Goal: Task Accomplishment & Management: Complete application form

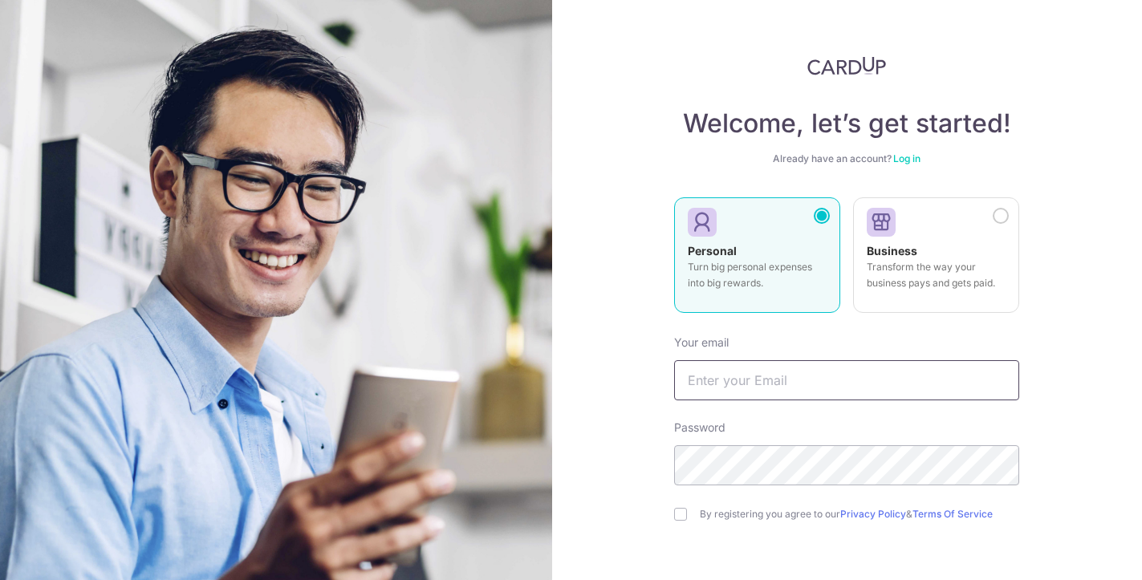
click at [758, 379] on input "text" at bounding box center [846, 380] width 345 height 40
type input "[PERSON_NAME][EMAIL_ADDRESS][DOMAIN_NAME]"
click at [680, 515] on input "checkbox" at bounding box center [680, 514] width 13 height 13
checkbox input "true"
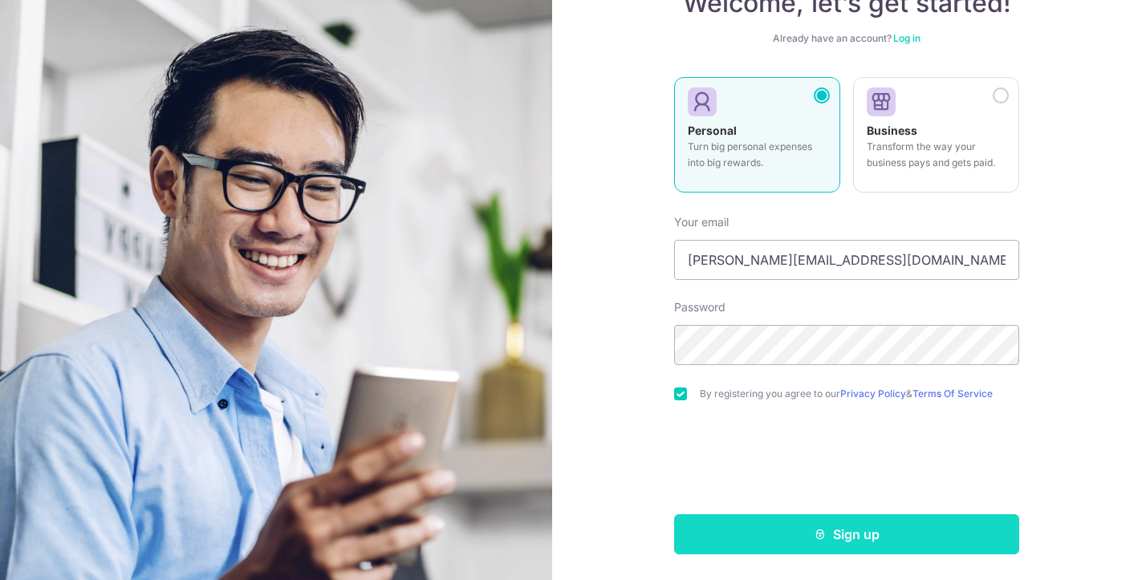
click at [856, 538] on button "Sign up" at bounding box center [846, 534] width 345 height 40
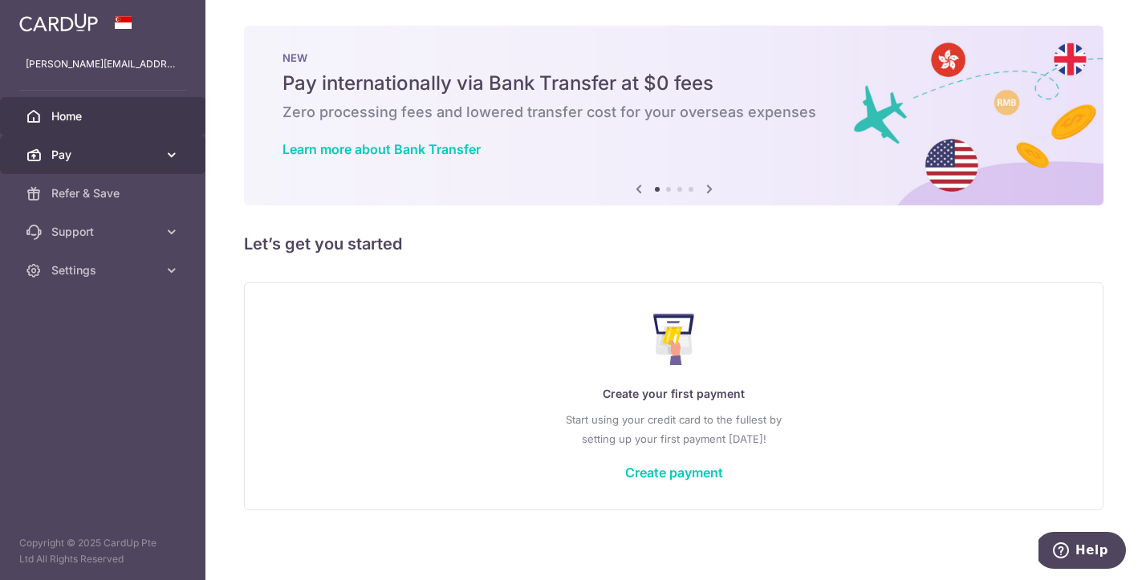
click at [161, 150] on link "Pay" at bounding box center [102, 155] width 205 height 39
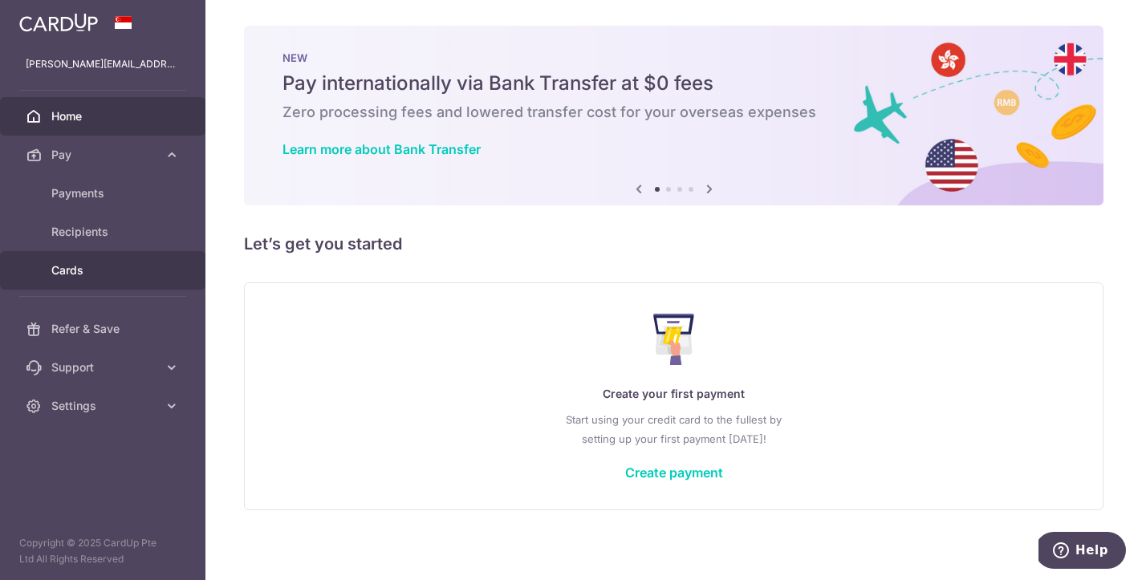
click at [69, 275] on span "Cards" at bounding box center [104, 270] width 106 height 16
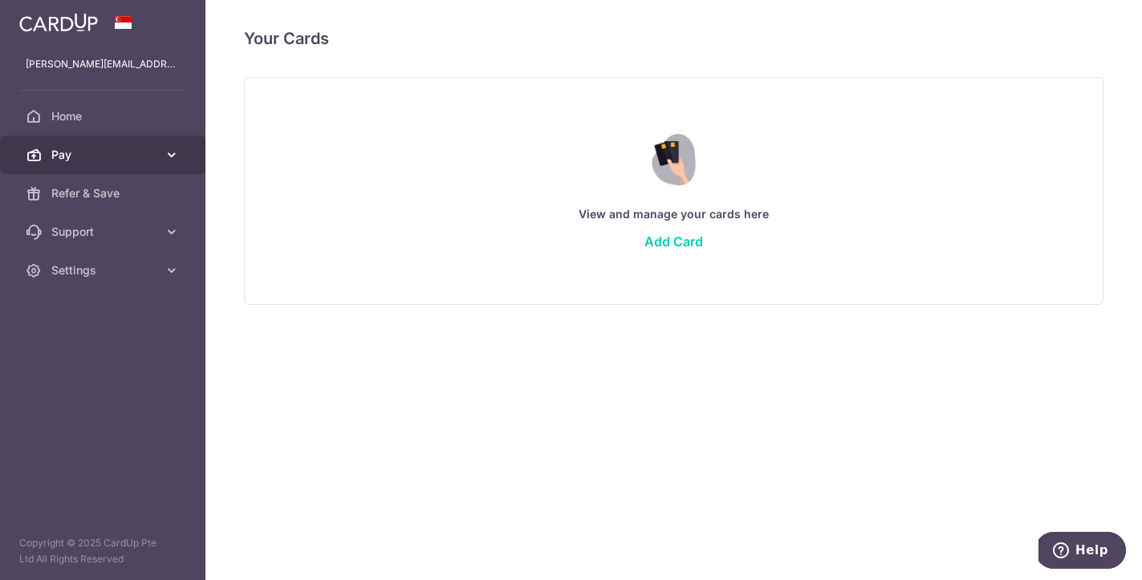
click at [100, 158] on span "Pay" at bounding box center [104, 155] width 106 height 16
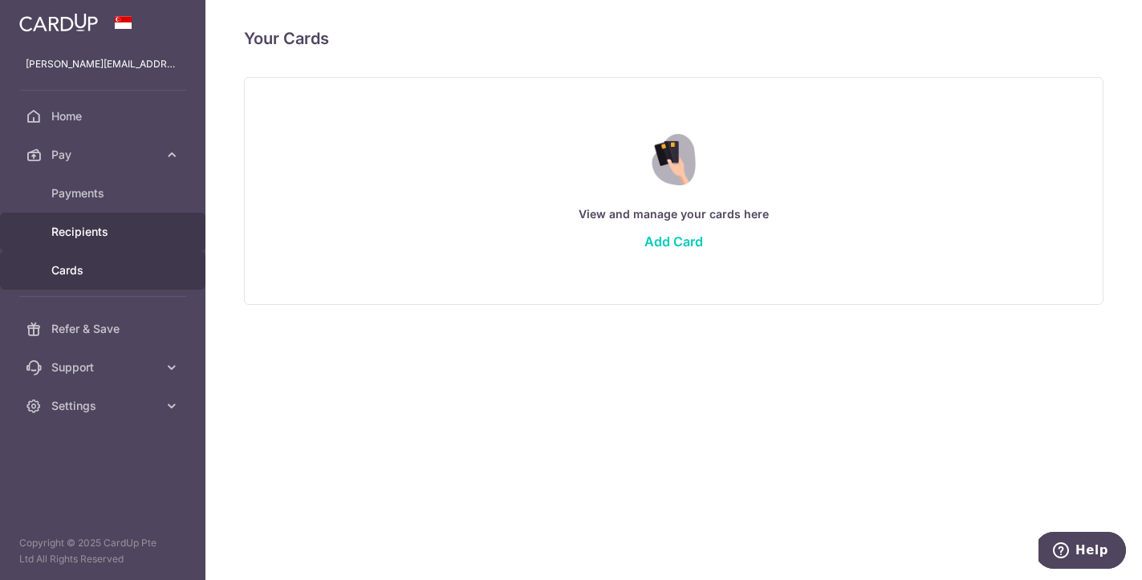
click at [93, 230] on span "Recipients" at bounding box center [104, 232] width 106 height 16
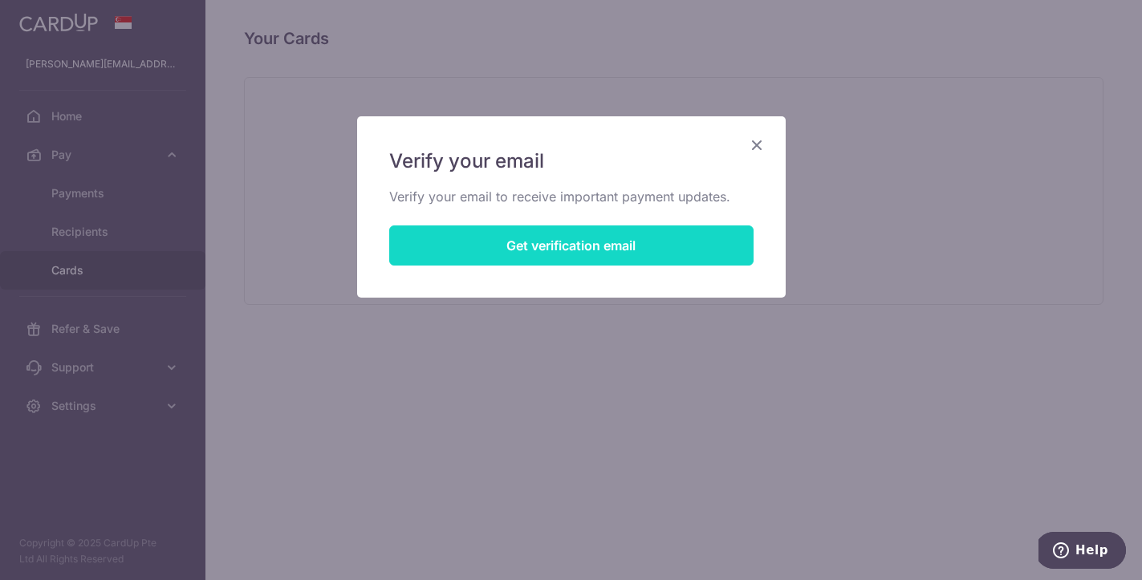
click at [546, 250] on button "Get verification email" at bounding box center [571, 246] width 364 height 40
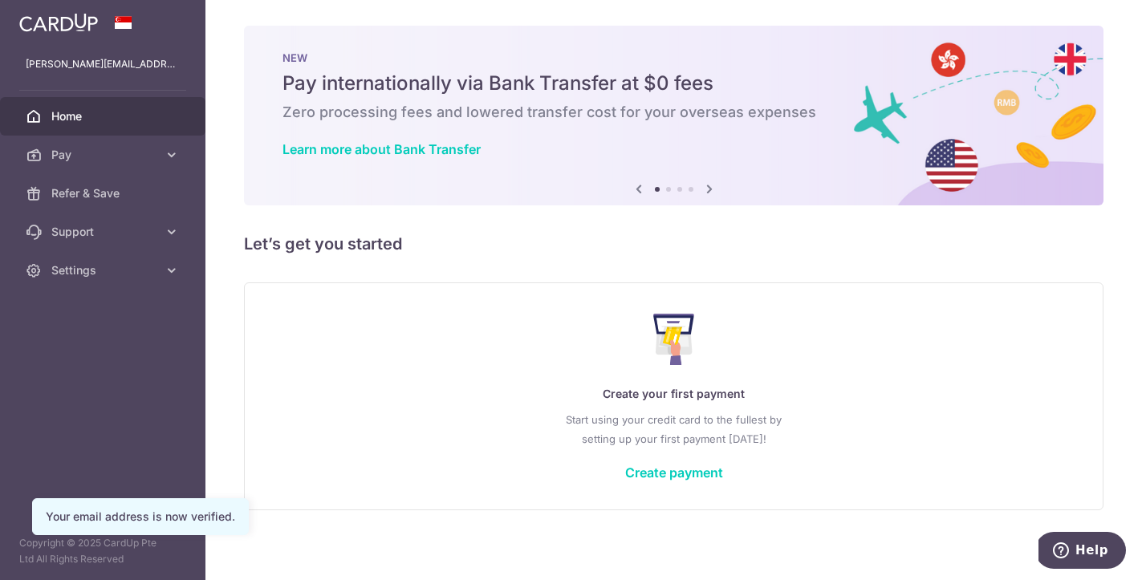
scroll to position [6, 0]
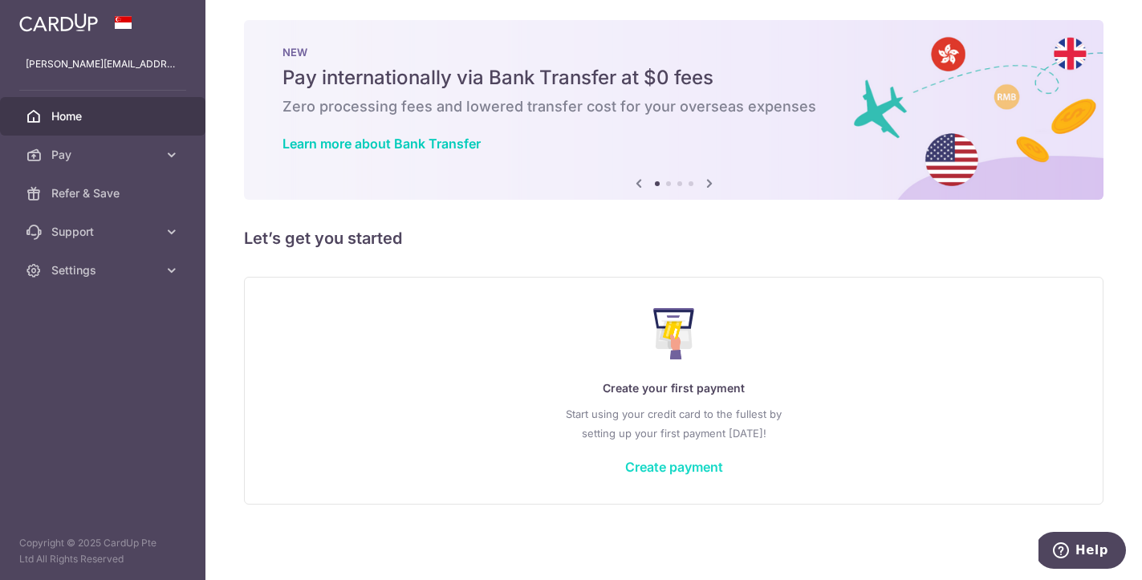
click at [677, 465] on link "Create payment" at bounding box center [674, 467] width 98 height 16
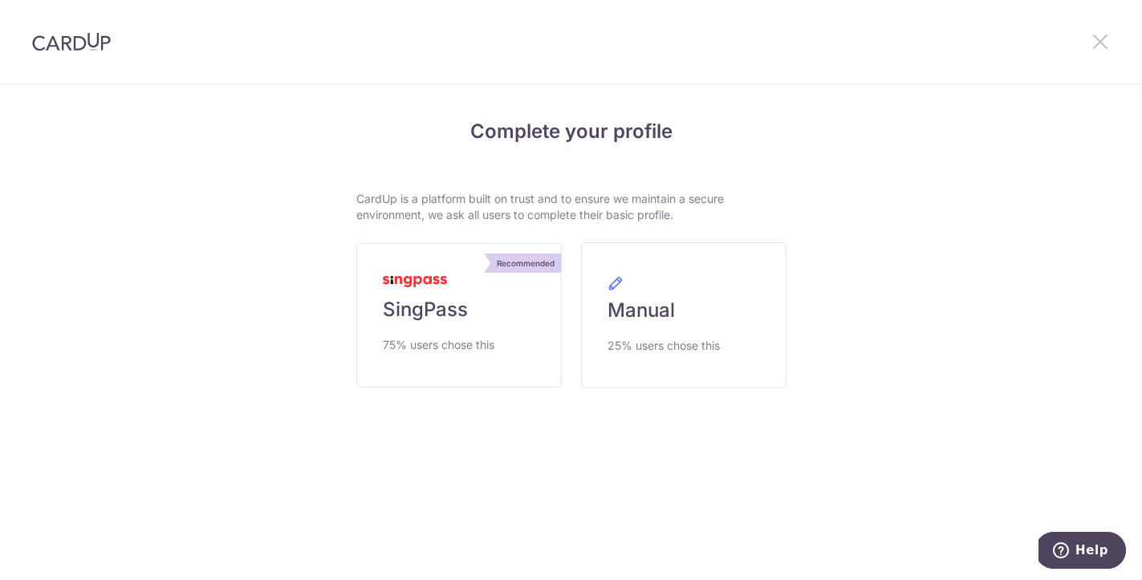
click at [1099, 42] on icon at bounding box center [1100, 41] width 19 height 20
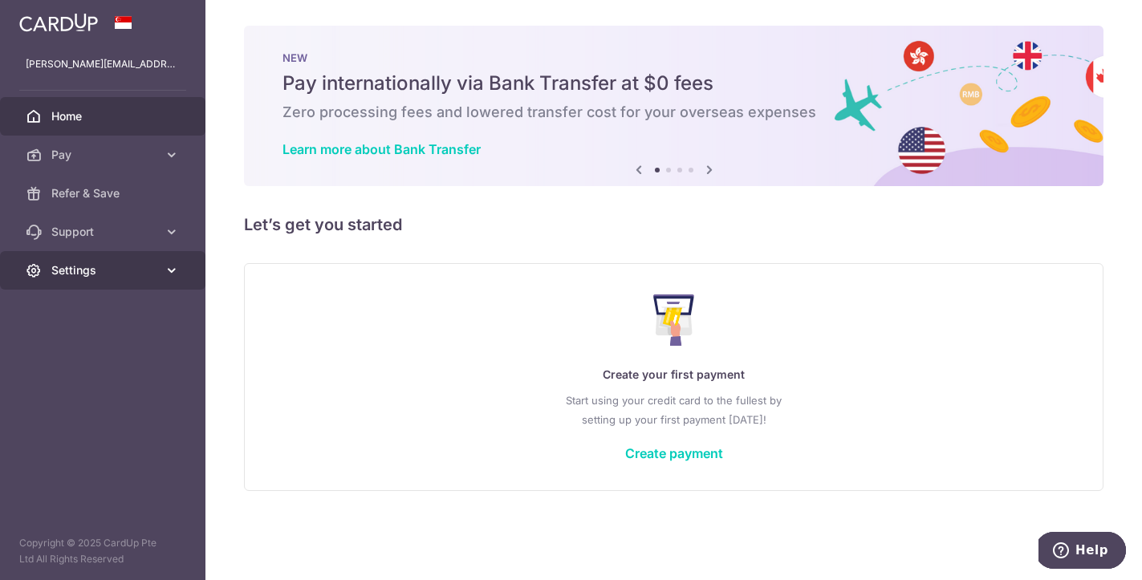
click at [122, 270] on span "Settings" at bounding box center [104, 270] width 106 height 16
click at [128, 273] on span "Settings" at bounding box center [104, 270] width 106 height 16
